Goal: Task Accomplishment & Management: Complete application form

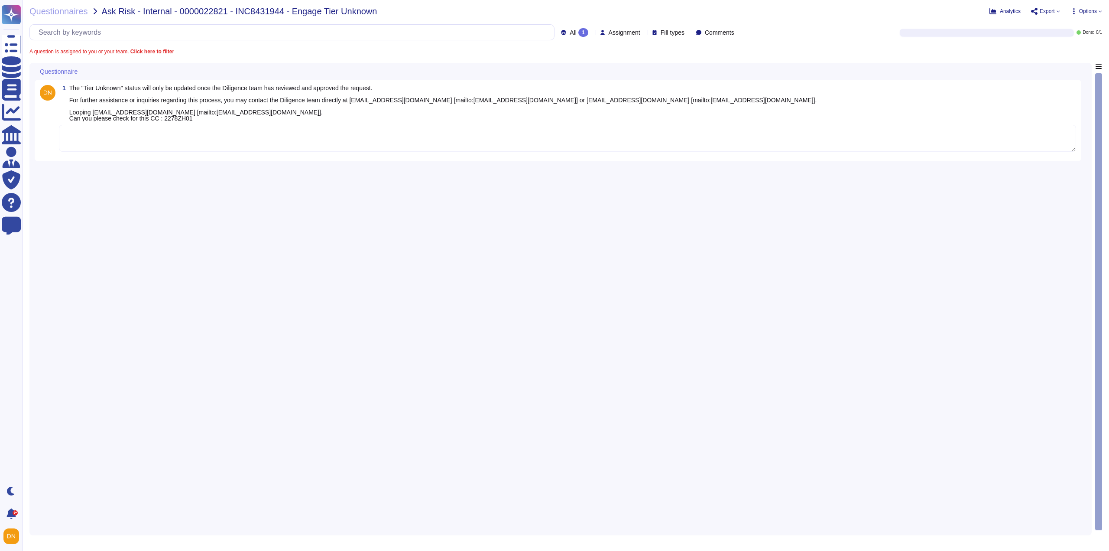
click at [282, 143] on textarea at bounding box center [568, 138] width 1018 height 27
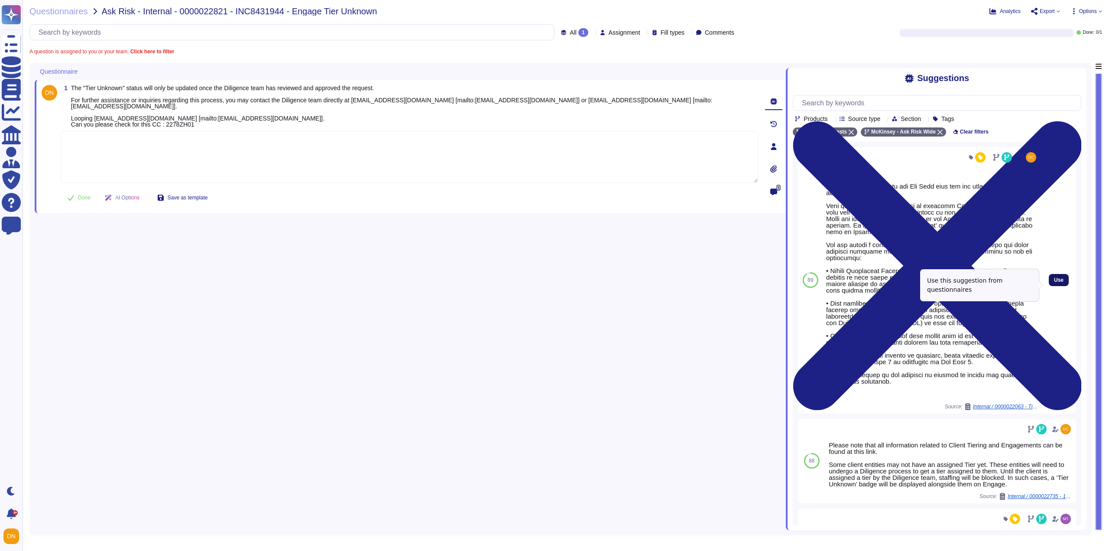
click at [1054, 283] on span "Use" at bounding box center [1059, 279] width 10 height 5
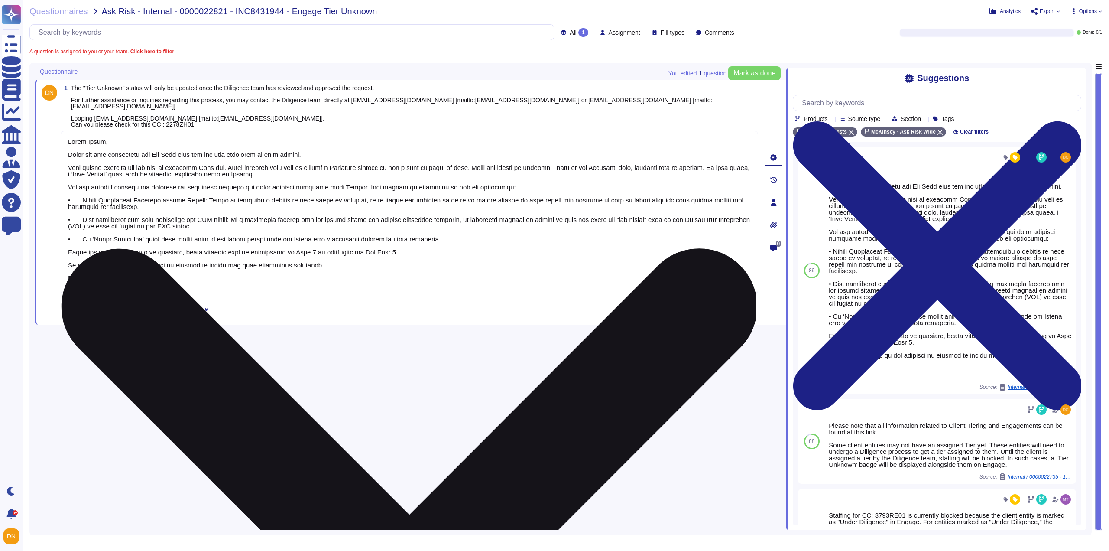
drag, startPoint x: 97, startPoint y: 274, endPoint x: 61, endPoint y: 150, distance: 129.8
click at [61, 150] on textarea at bounding box center [410, 212] width 698 height 163
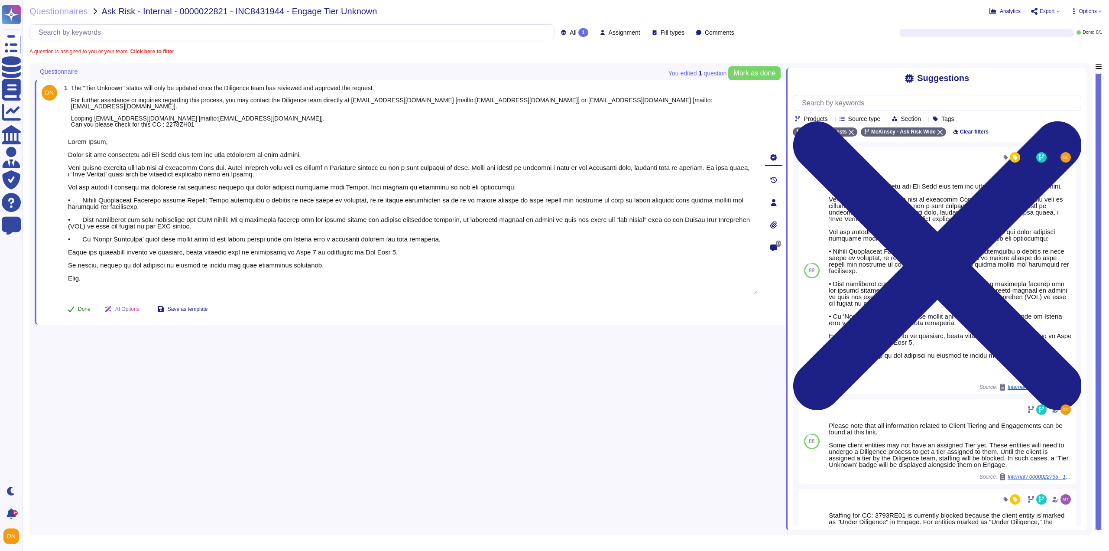
click at [88, 306] on span "Done" at bounding box center [84, 308] width 13 height 5
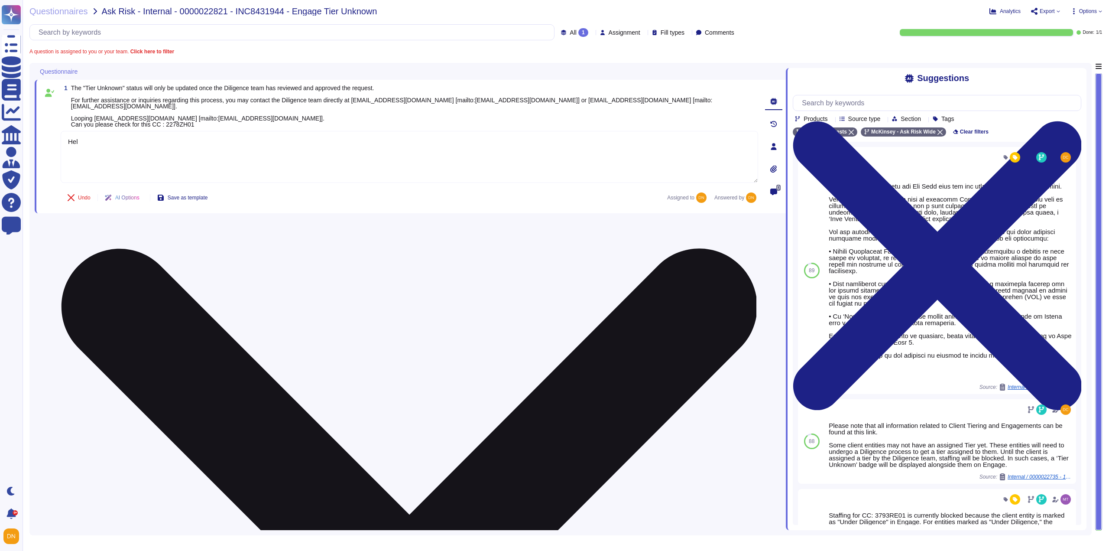
type textarea "H"
paste textarea "Some client entities may not have an assigned Tier yet. These entities will nee…"
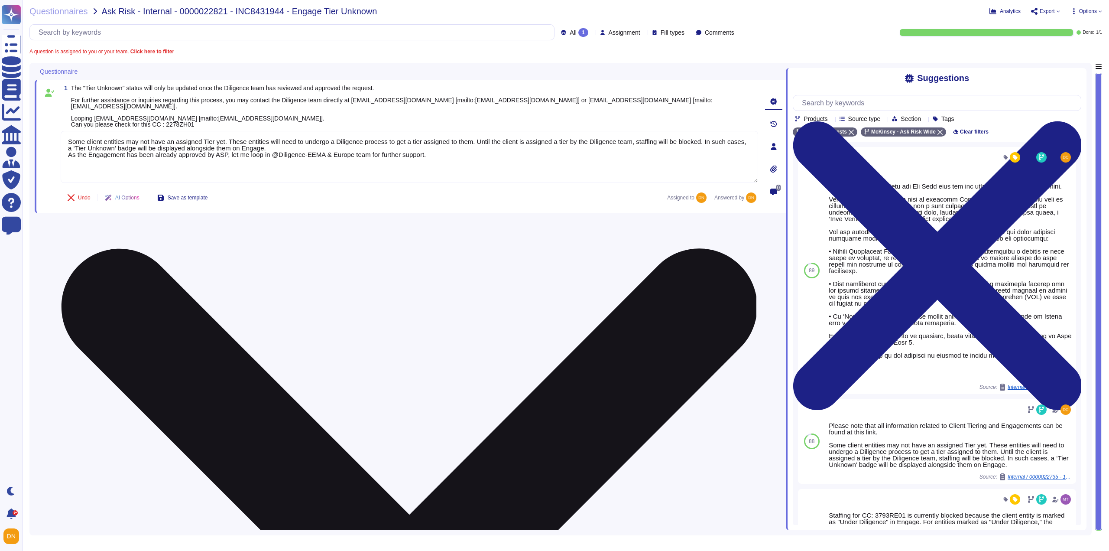
click at [129, 170] on textarea "Some client entities may not have an assigned Tier yet. These entities will nee…" at bounding box center [410, 157] width 698 height 52
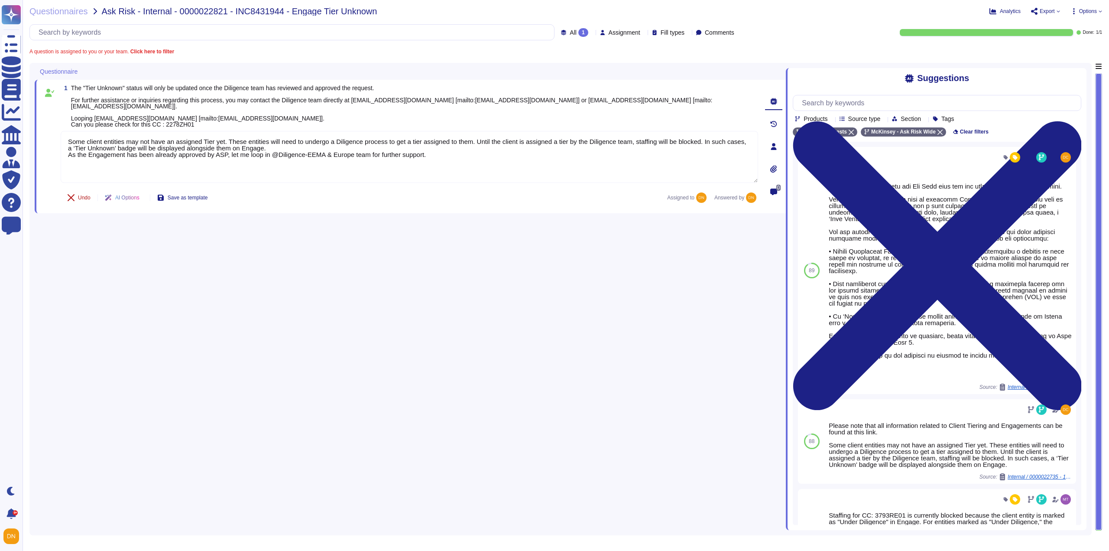
type textarea "Some client entities may not have an assigned Tier yet. These entities will nee…"
click at [76, 193] on button "Undo" at bounding box center [79, 197] width 37 height 17
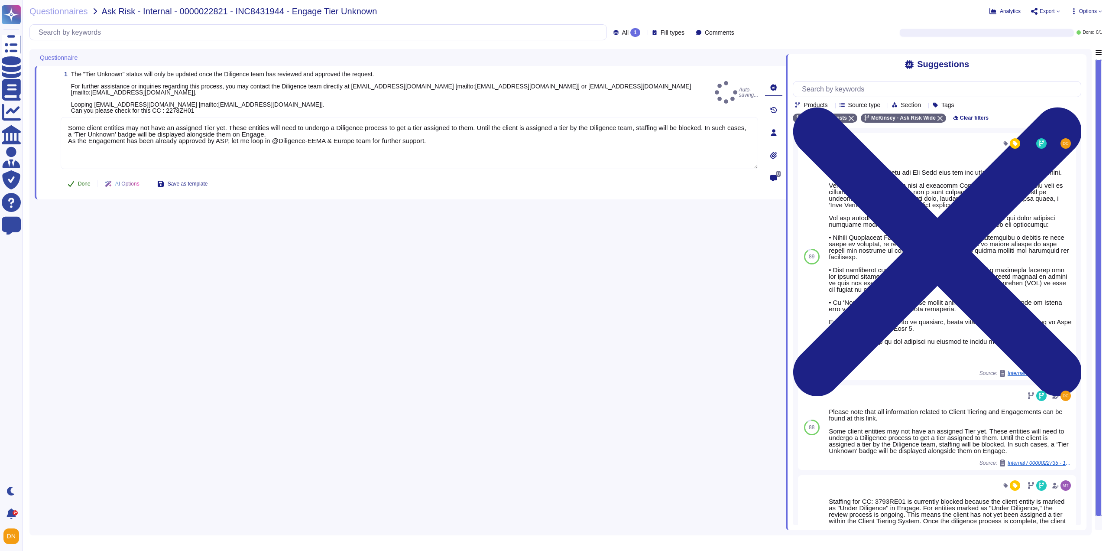
click at [86, 181] on span "Done" at bounding box center [84, 183] width 13 height 5
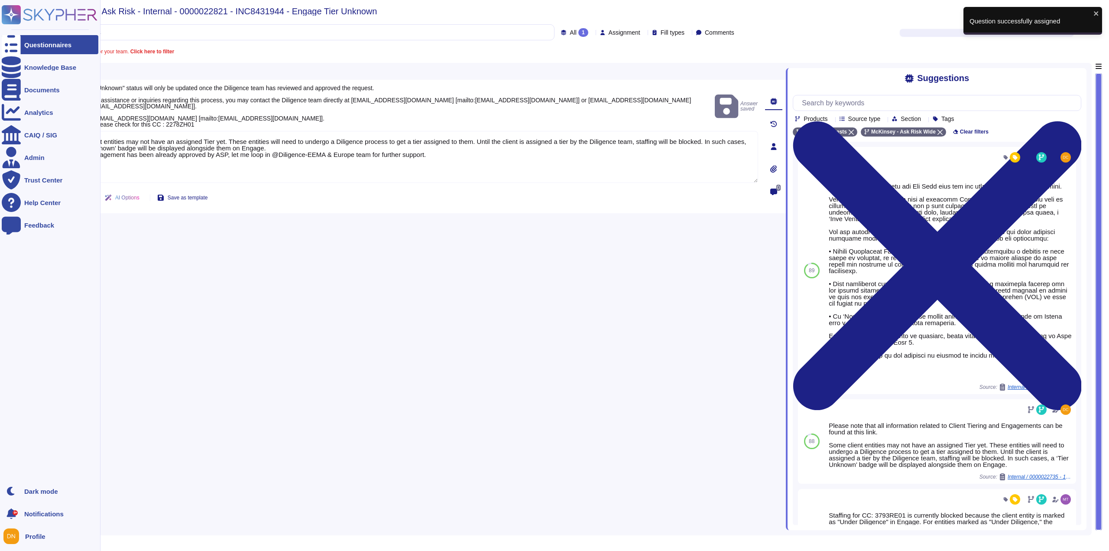
click at [13, 49] on div at bounding box center [11, 44] width 19 height 19
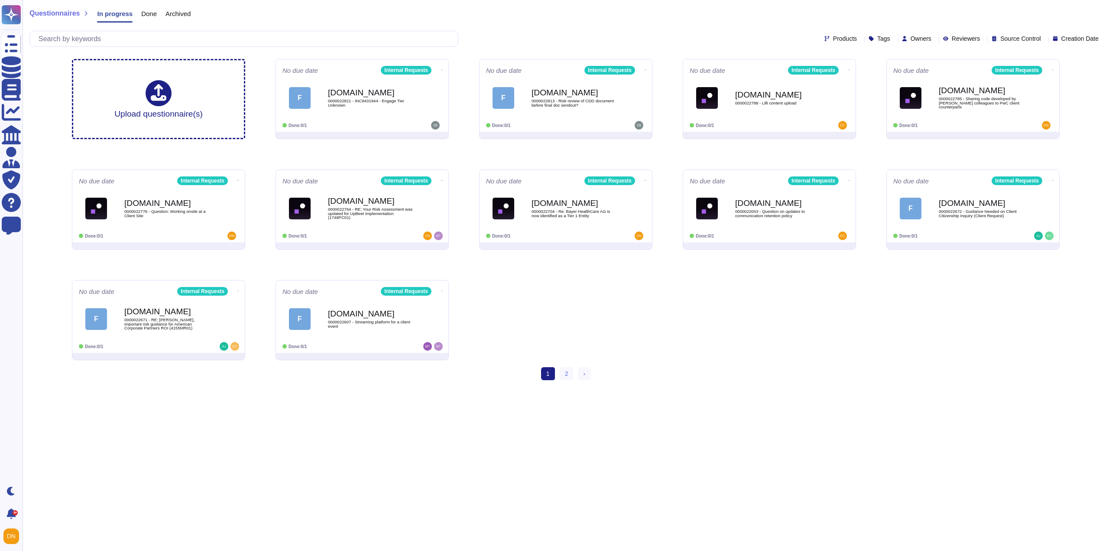
click at [638, 315] on div "Upload questionnaire(s) No due date Internal Requests F Force.com 0000022821 - …" at bounding box center [566, 209] width 1002 height 315
click at [714, 368] on div "1 (current) 2 › Next" at bounding box center [566, 377] width 1087 height 20
click at [643, 335] on div "Upload questionnaire(s) No due date Internal Requests F Force.com 0000022821 - …" at bounding box center [566, 209] width 1002 height 315
click at [603, 207] on div "[DOMAIN_NAME] 0000022704 - Re: Bayer HealthCare AG is now identified as a Tier …" at bounding box center [575, 208] width 88 height 35
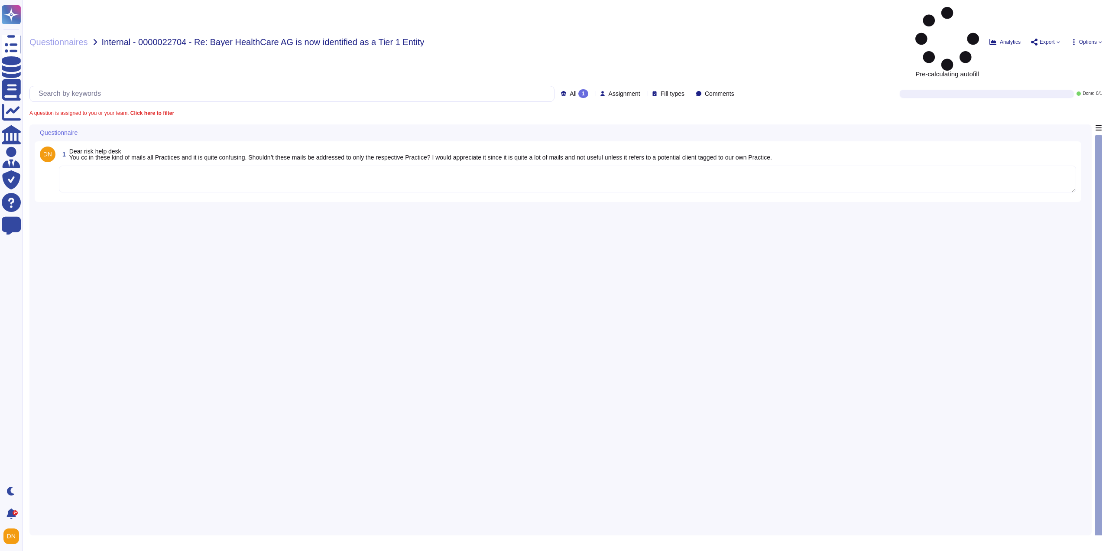
click at [170, 166] on textarea at bounding box center [568, 179] width 1018 height 27
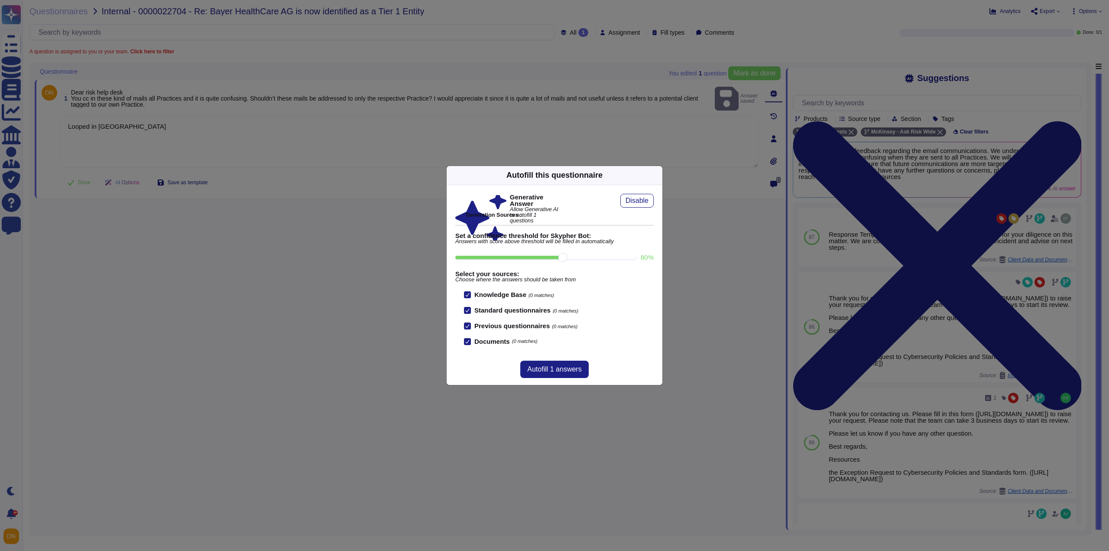
click at [656, 181] on div "Autofill this questionnaire" at bounding box center [555, 175] width 216 height 19
click at [654, 179] on div "Autofill this questionnaire" at bounding box center [555, 175] width 216 height 19
click at [657, 175] on icon at bounding box center [657, 175] width 0 height 0
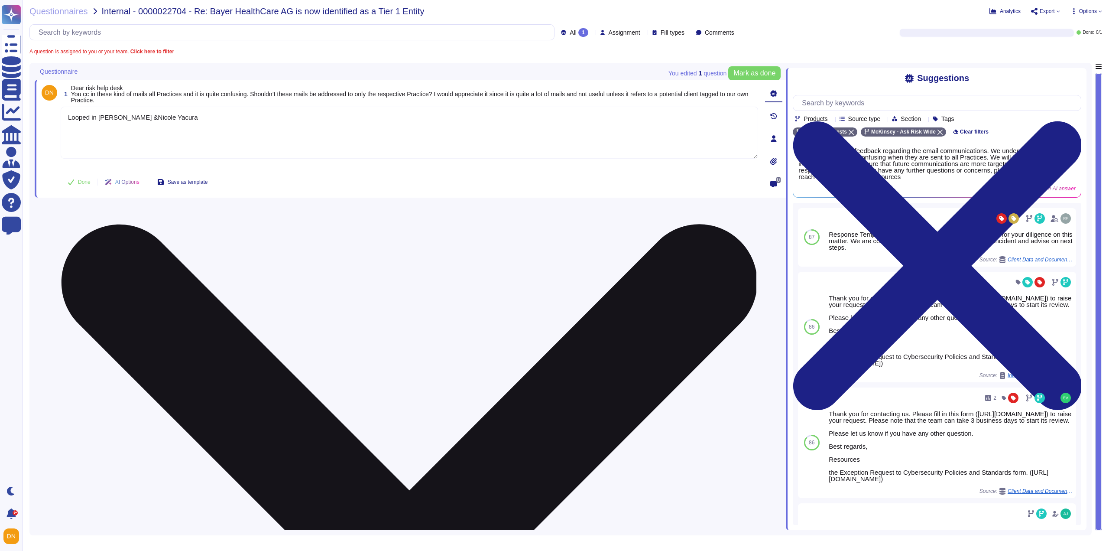
click at [137, 117] on textarea "Looped in Piper Laney &Nicole Yacura" at bounding box center [410, 133] width 698 height 52
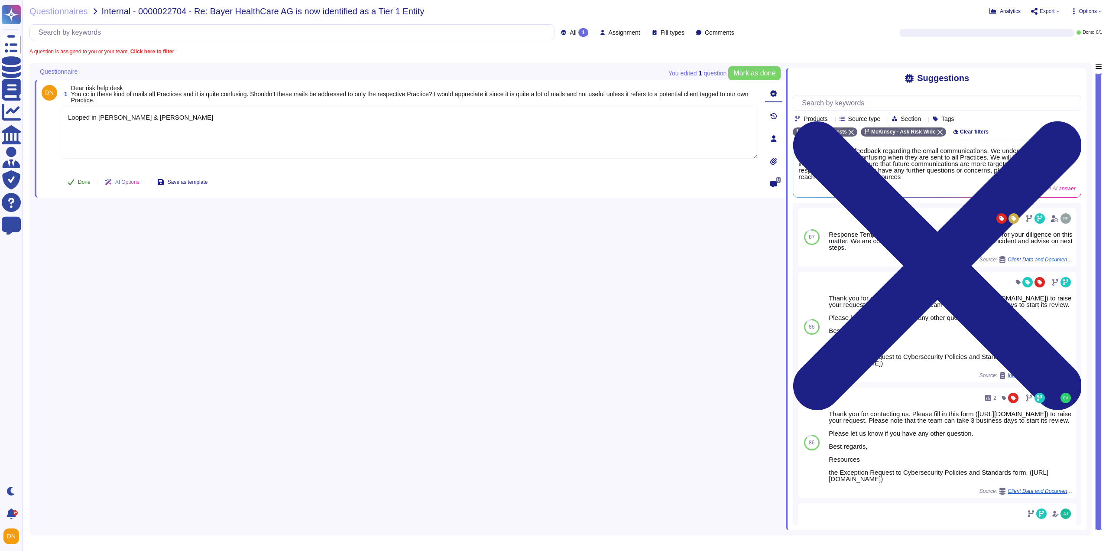
type textarea "Looped in Piper Laney & Nicole Yacura"
click at [83, 180] on span "Done" at bounding box center [84, 181] width 13 height 5
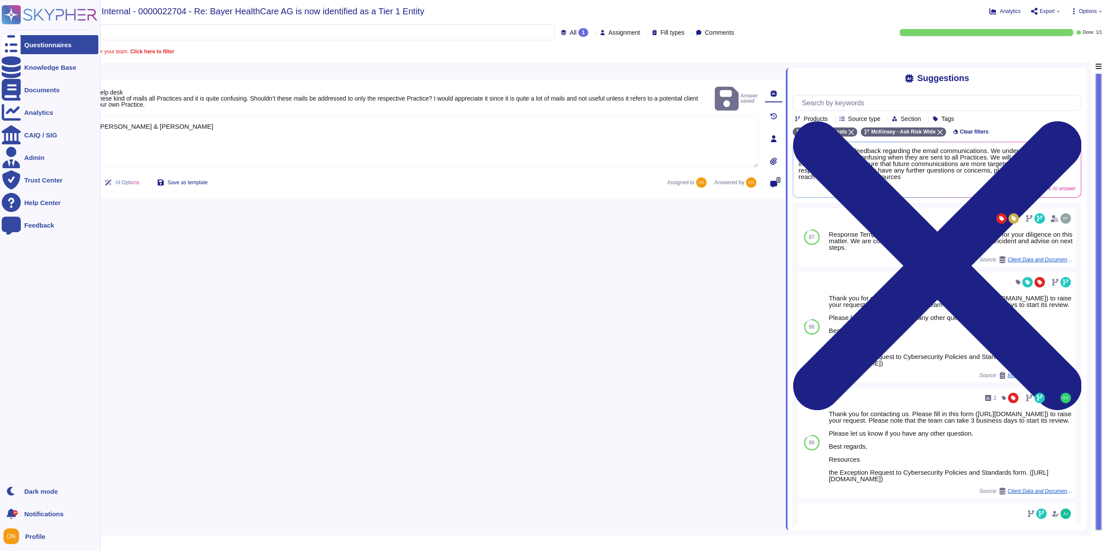
click at [21, 44] on div "Questionnaires" at bounding box center [50, 44] width 97 height 19
